Goal: Check status: Check status

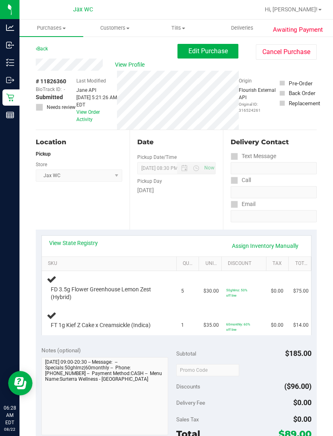
click at [42, 48] on link "Back" at bounding box center [42, 49] width 12 height 6
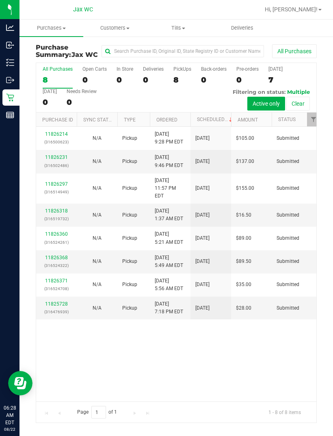
click at [54, 255] on link "11826368" at bounding box center [56, 258] width 23 height 6
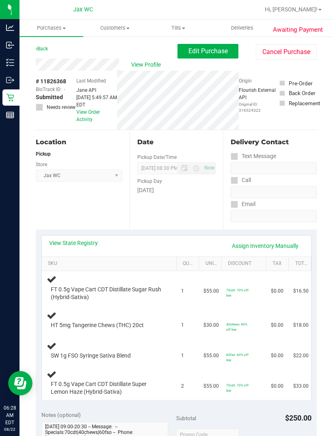
click at [9, 94] on icon at bounding box center [10, 98] width 8 height 8
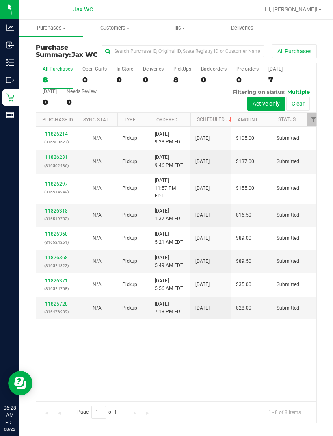
click at [0, 0] on p "Inbound" at bounding box center [0, 0] width 0 height 0
